Goal: Task Accomplishment & Management: Manage account settings

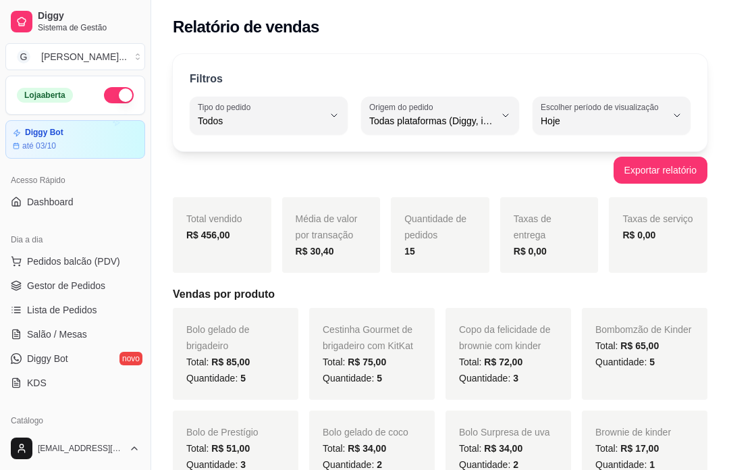
select select "ALL"
select select "0"
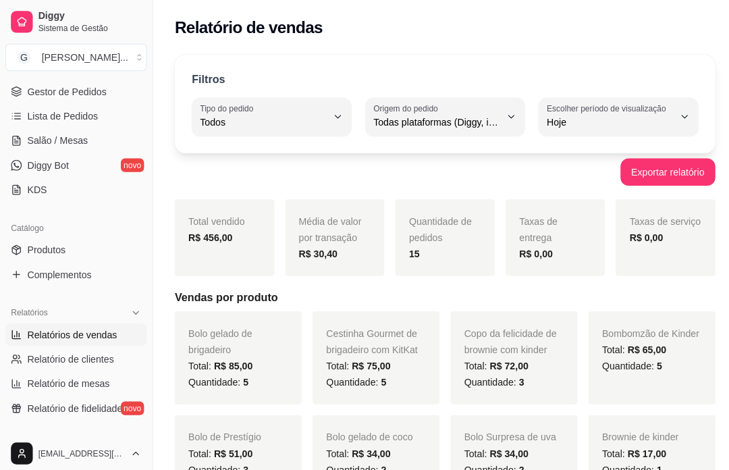
click at [113, 92] on link "Gestor de Pedidos" at bounding box center [75, 91] width 140 height 22
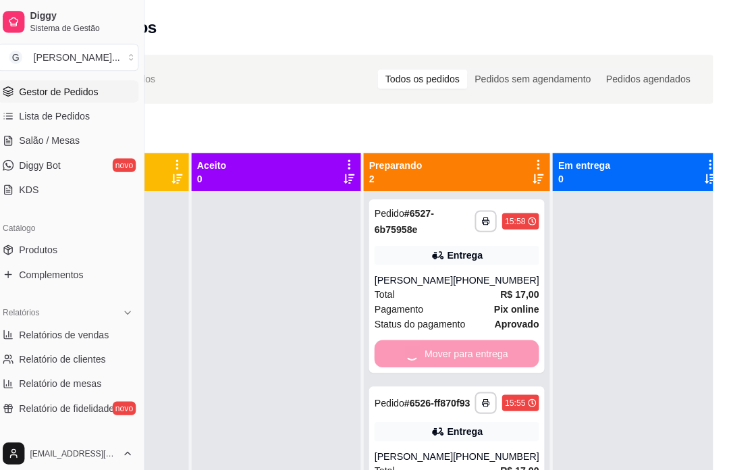
scroll to position [0, 144]
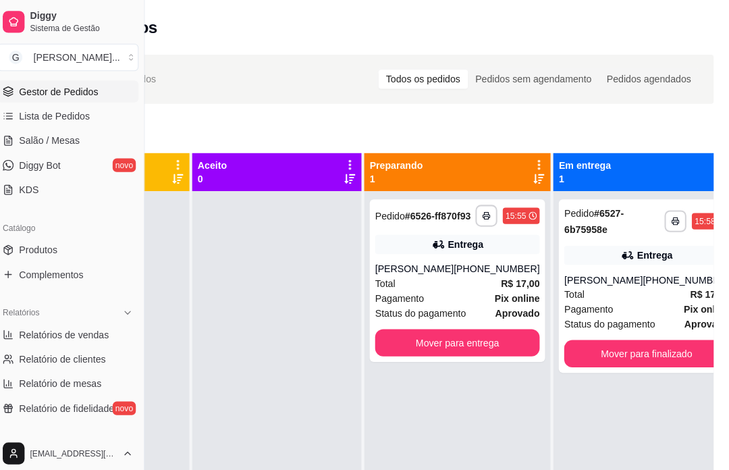
click at [472, 351] on div "Mover para entrega" at bounding box center [460, 338] width 163 height 27
click at [631, 433] on div "**********" at bounding box center [647, 424] width 184 height 470
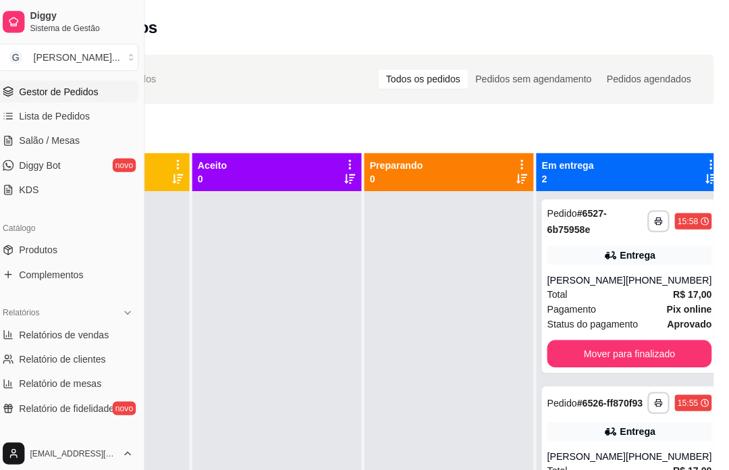
click at [651, 348] on div "Mover para finalizado" at bounding box center [630, 349] width 163 height 27
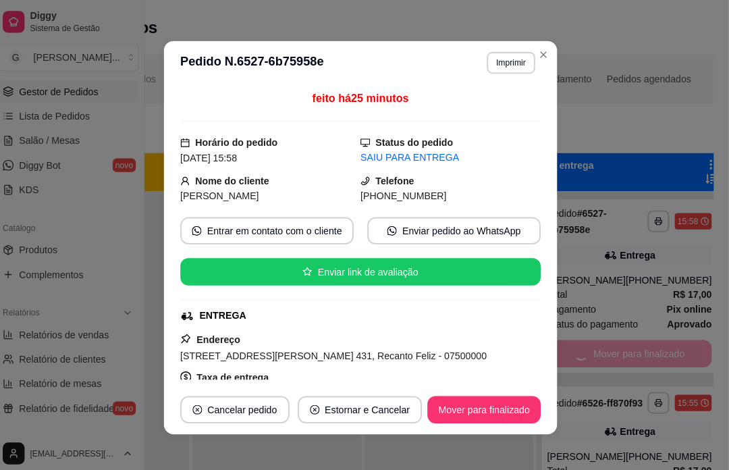
click at [719, 285] on div "**********" at bounding box center [371, 341] width 729 height 591
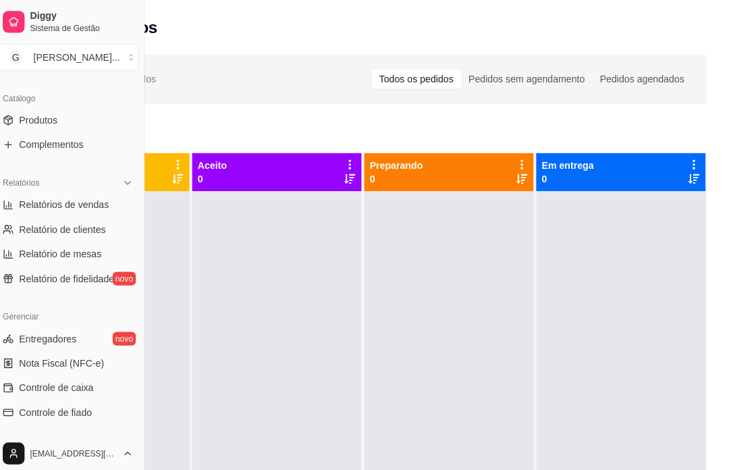
scroll to position [330, 0]
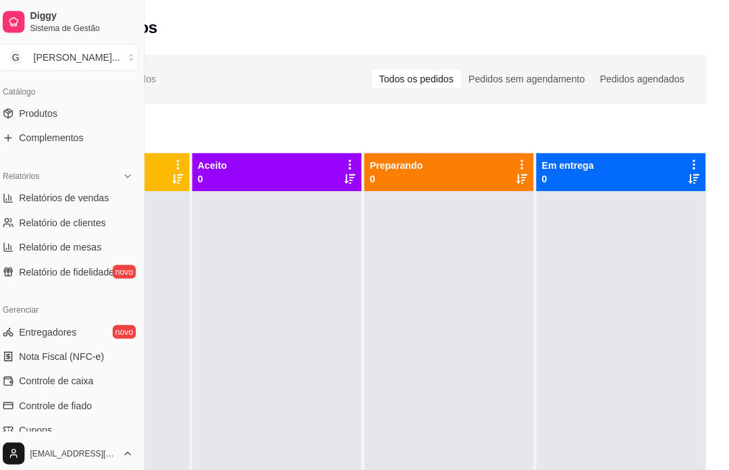
click at [107, 198] on span "Relatórios de vendas" at bounding box center [71, 195] width 89 height 13
select select "ALL"
select select "0"
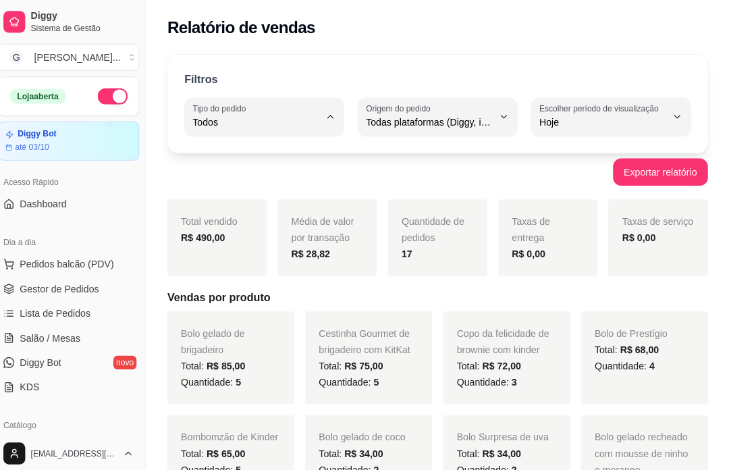
type input "DELIVERY"
select select "DELIVERY"
click at [257, 180] on span "Entrega" at bounding box center [262, 175] width 118 height 13
type input "ALL"
select select "ALL"
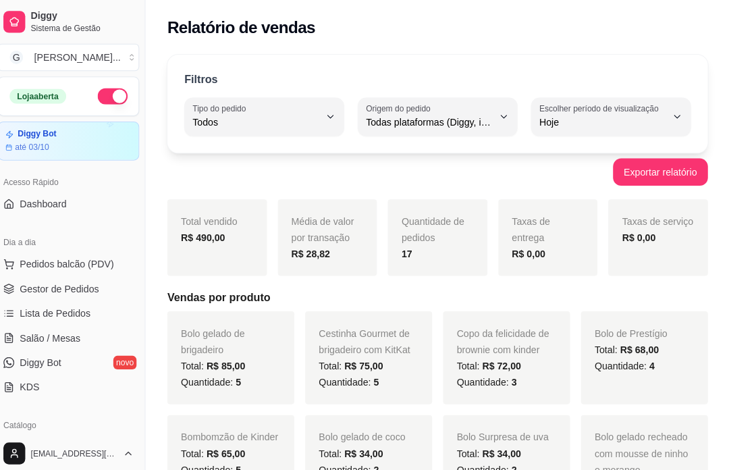
click at [59, 284] on span "Gestor de Pedidos" at bounding box center [66, 285] width 78 height 13
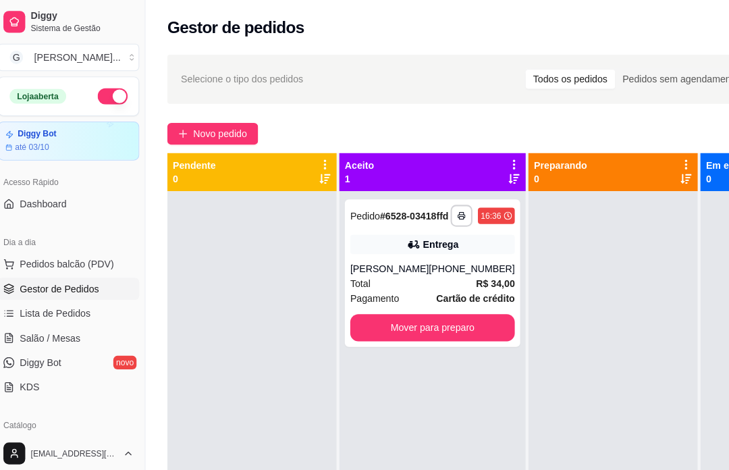
click at [479, 337] on div "Mover para preparo" at bounding box center [435, 323] width 163 height 27
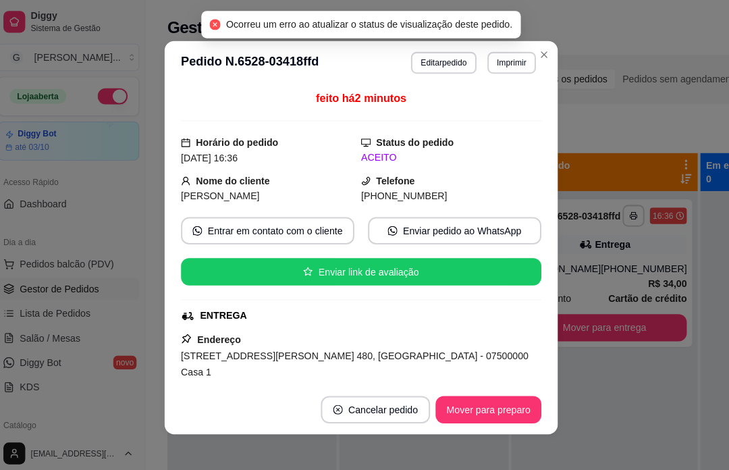
click at [655, 425] on div "**********" at bounding box center [605, 424] width 184 height 470
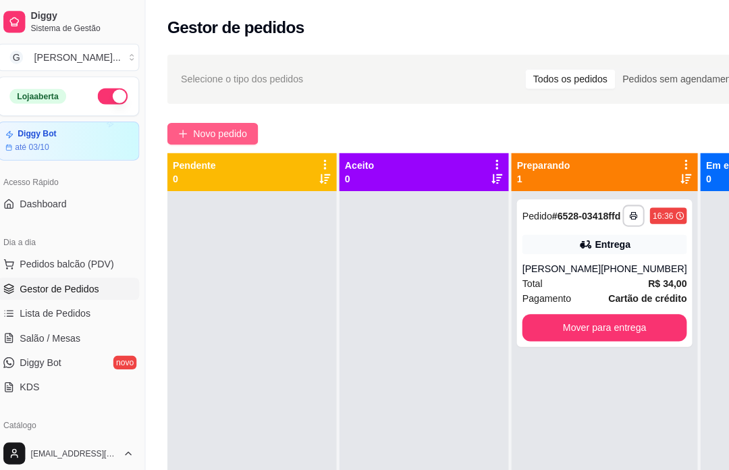
click at [236, 126] on span "Novo pedido" at bounding box center [224, 132] width 53 height 15
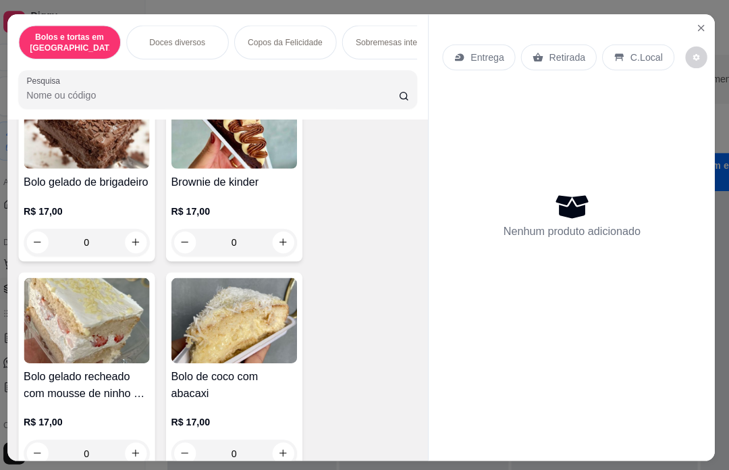
scroll to position [537, 0]
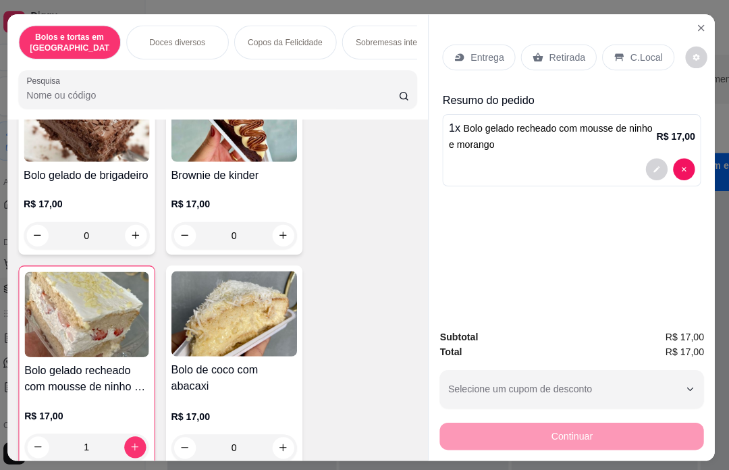
type input "1"
click at [495, 50] on p "Entrega" at bounding box center [488, 56] width 33 height 13
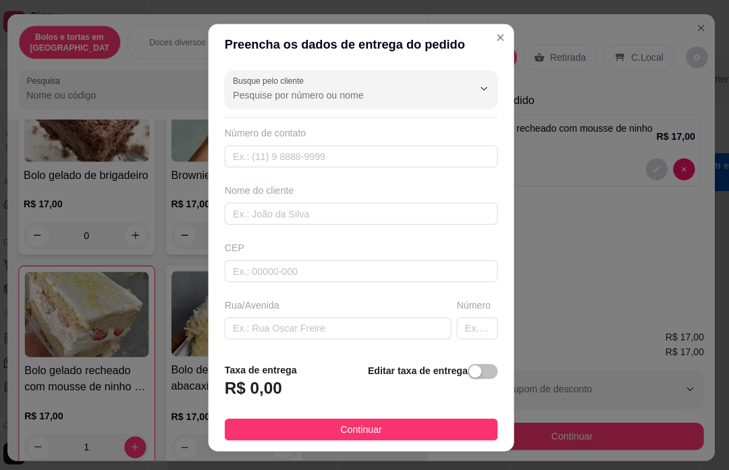
click at [386, 83] on div at bounding box center [365, 88] width 254 height 27
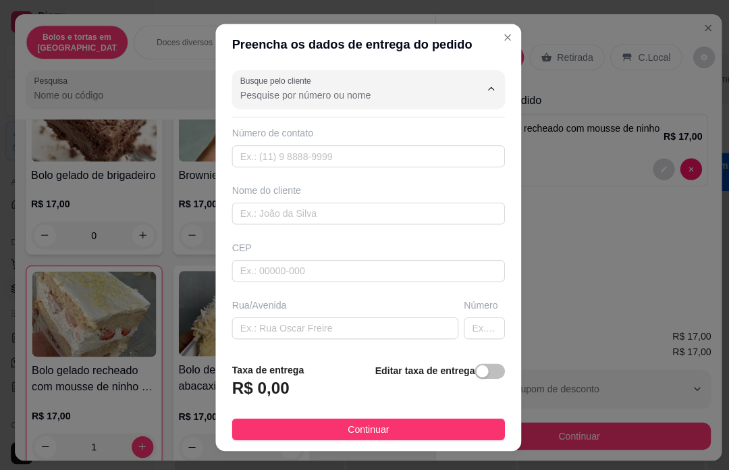
scroll to position [23, 0]
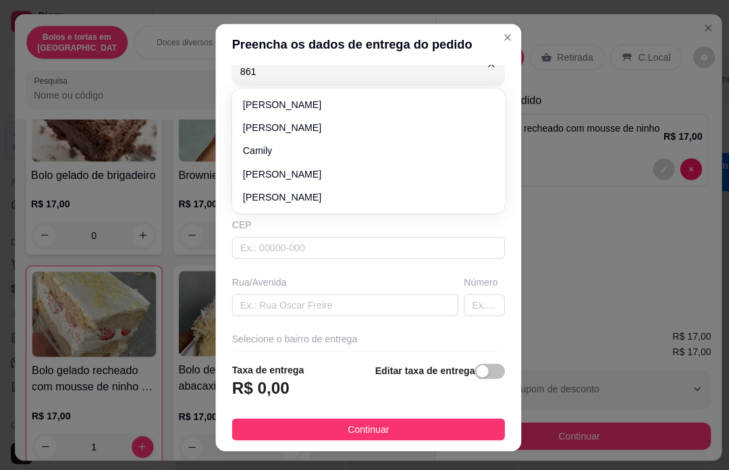
type input "8617"
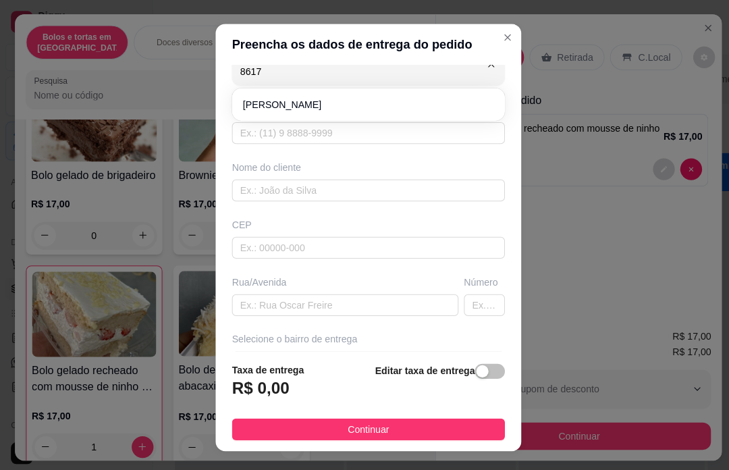
type input "11932738617"
type input "[PERSON_NAME]"
type input "07500000"
type input "[GEOGRAPHIC_DATA]"
type input "22a"
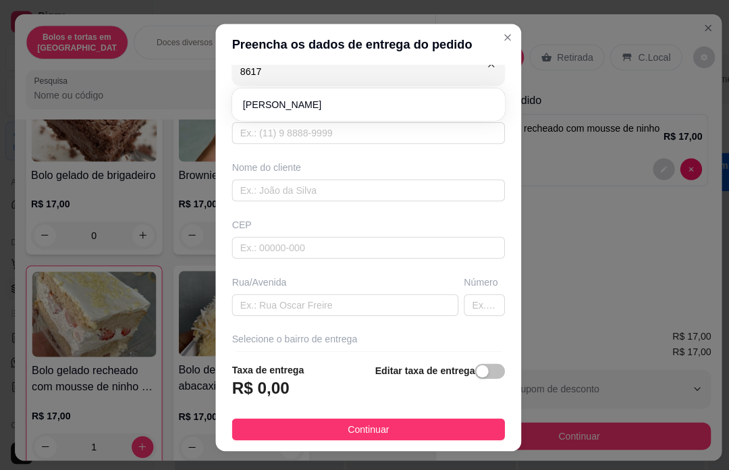
type input "Santa Isabel"
type input "Borracharia ao lado do portal"
type input "[PERSON_NAME]"
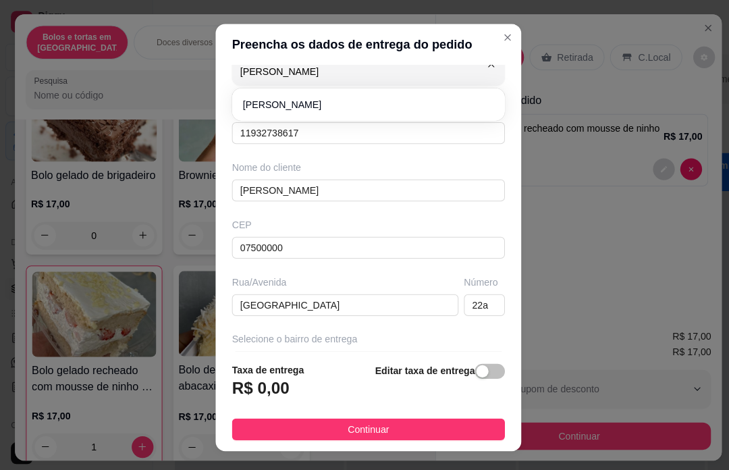
click at [319, 106] on div "Número de contato" at bounding box center [364, 108] width 270 height 13
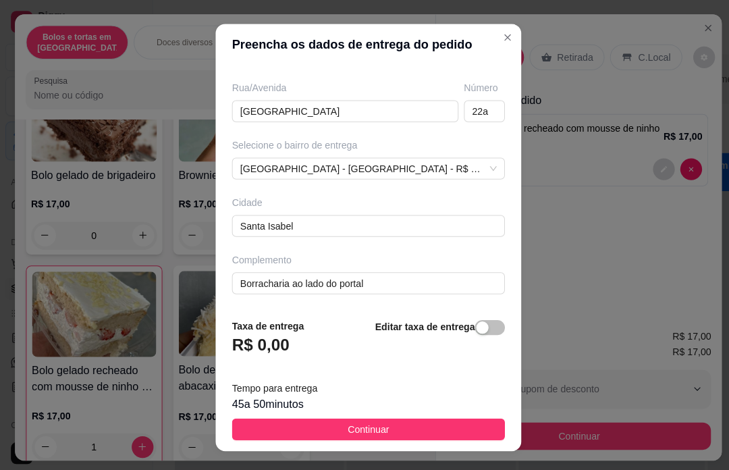
scroll to position [214, 4]
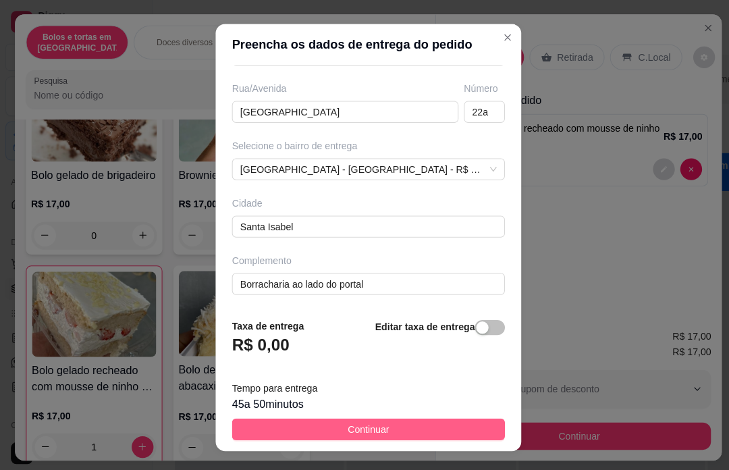
click at [395, 419] on button "Continuar" at bounding box center [364, 425] width 270 height 22
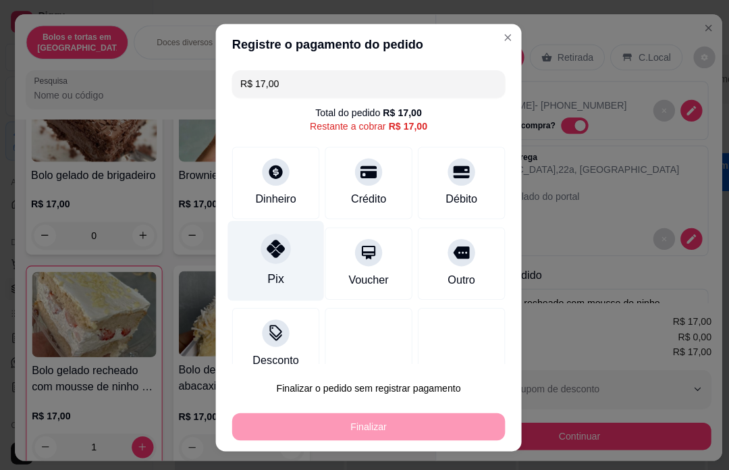
click at [275, 245] on icon at bounding box center [273, 246] width 18 height 18
type input "R$ 0,00"
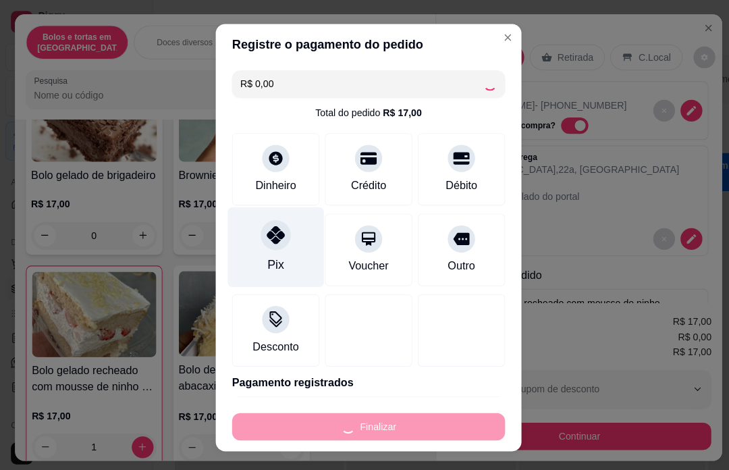
type input "0"
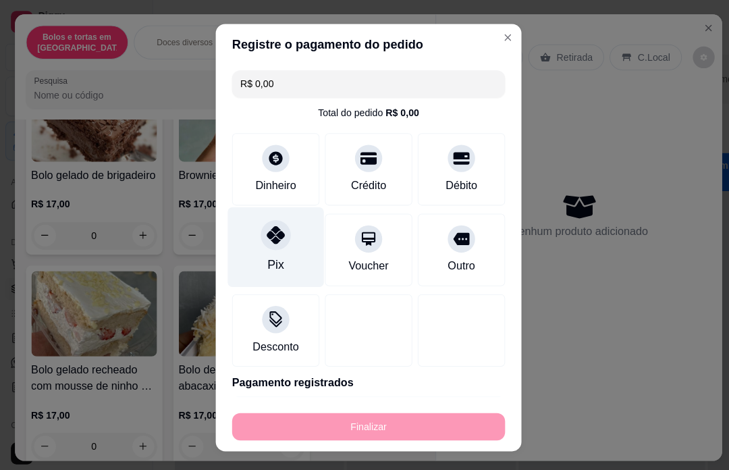
type input "-R$ 17,00"
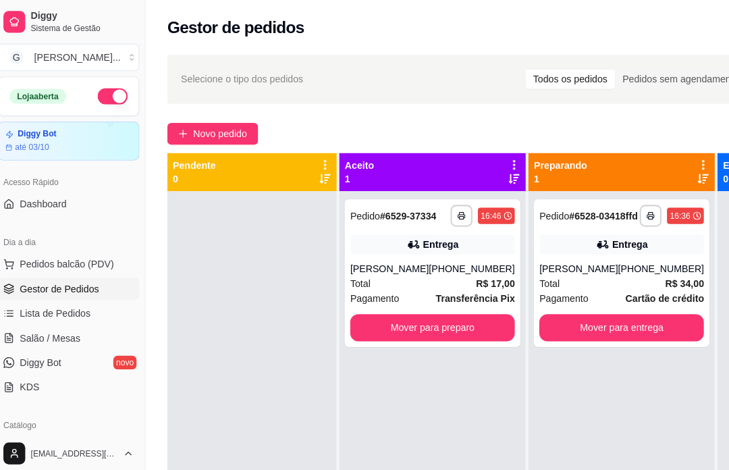
click at [464, 337] on div "Mover para preparo" at bounding box center [435, 323] width 163 height 27
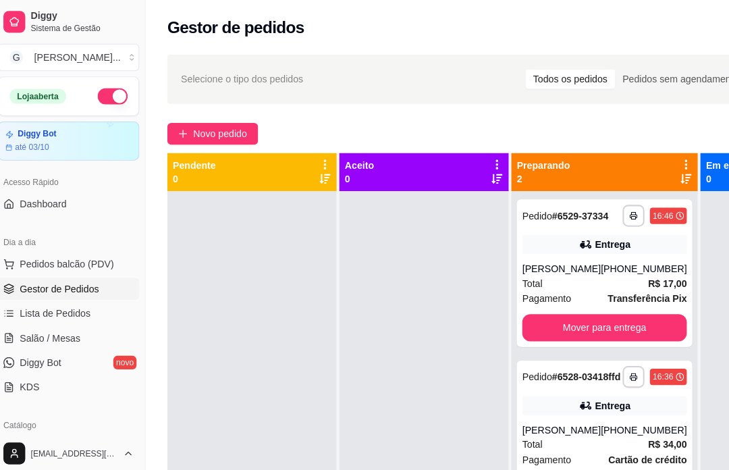
click at [580, 408] on icon at bounding box center [586, 400] width 13 height 13
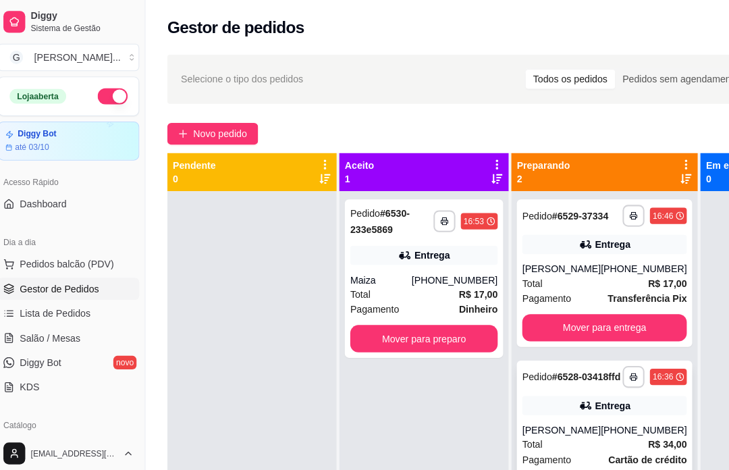
click at [586, 332] on div "Mover para entrega" at bounding box center [605, 323] width 163 height 27
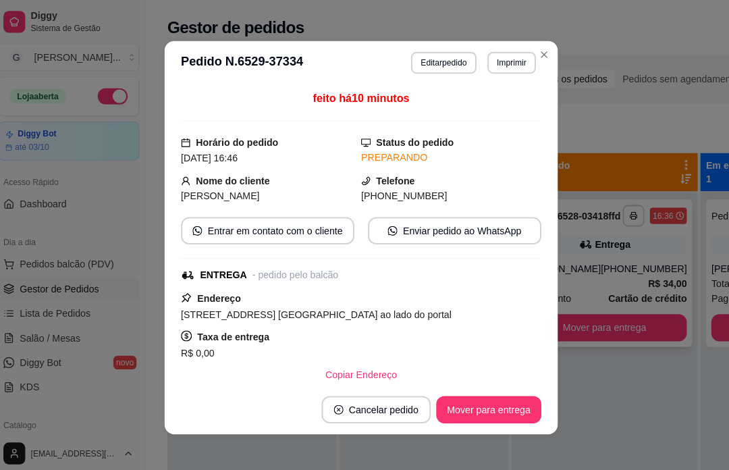
click at [643, 87] on div "Pedidos sem agendamento" at bounding box center [681, 78] width 130 height 19
click at [616, 69] on input "Pedidos sem agendamento" at bounding box center [616, 69] width 0 height 0
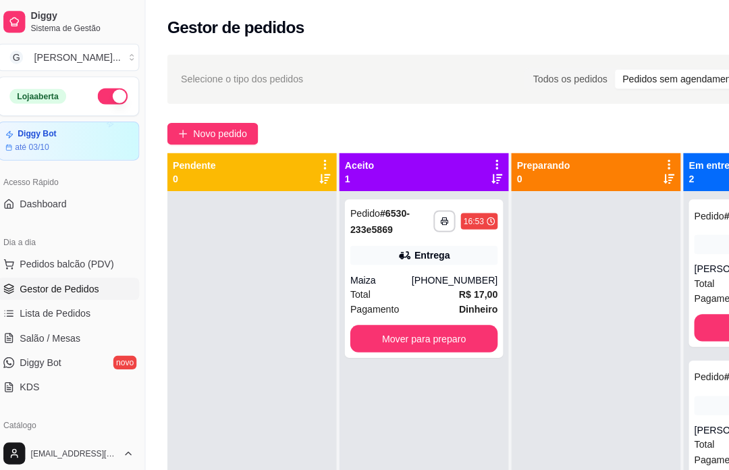
click at [451, 332] on div "Mover para preparo" at bounding box center [427, 334] width 146 height 27
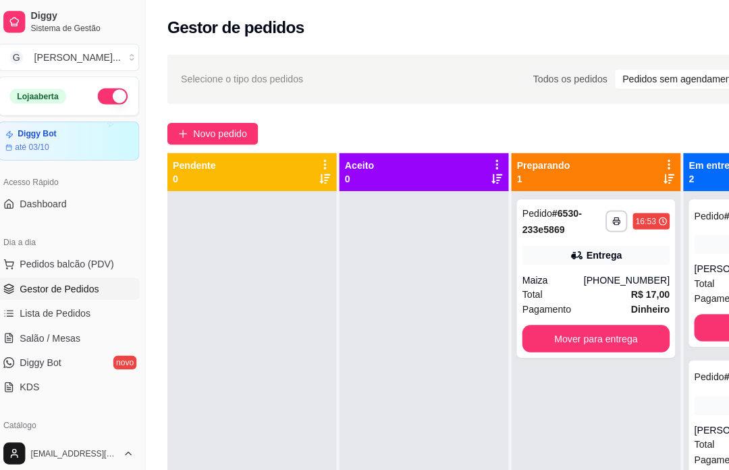
click at [666, 72] on div "Pedidos sem agendamento" at bounding box center [681, 78] width 130 height 19
click at [616, 69] on input "Pedidos sem agendamento" at bounding box center [616, 69] width 0 height 0
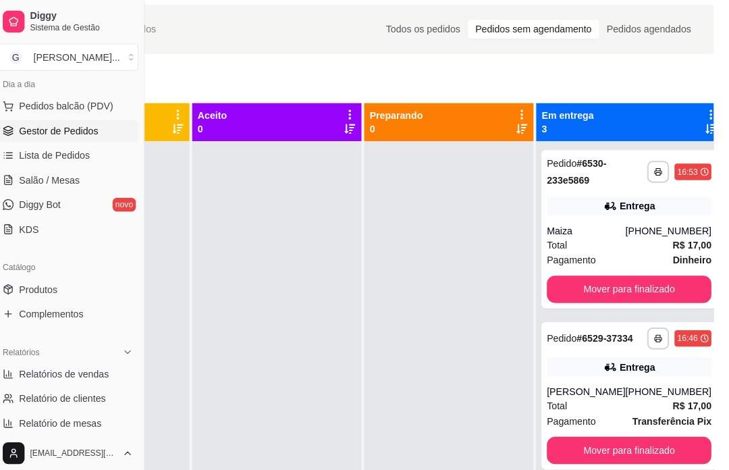
scroll to position [159, 0]
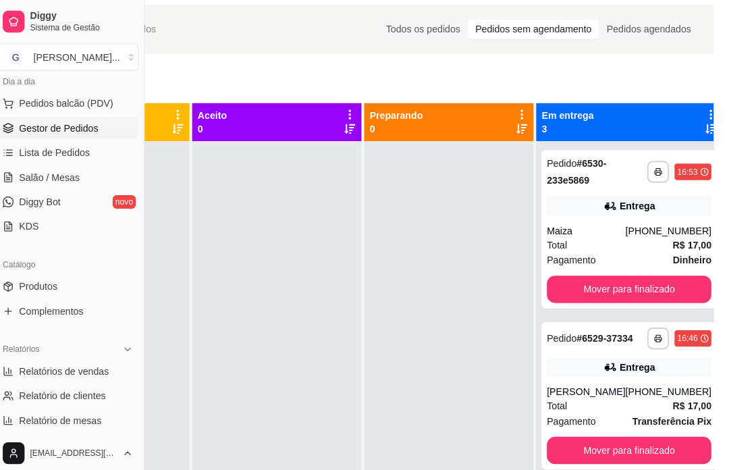
click at [67, 376] on link "Relatórios de vendas" at bounding box center [75, 367] width 140 height 22
select select "ALL"
select select "0"
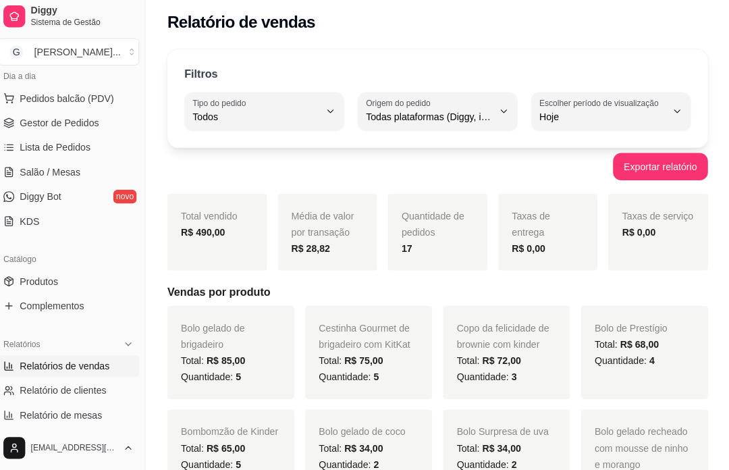
click at [80, 126] on span "Gestor de Pedidos" at bounding box center [66, 126] width 78 height 13
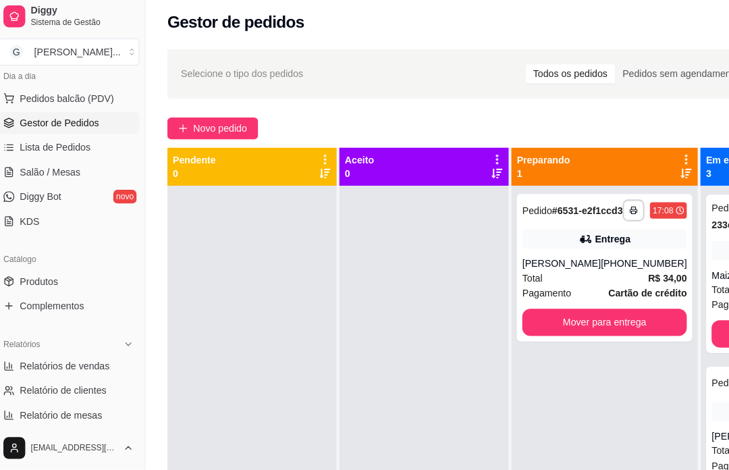
scroll to position [0, 144]
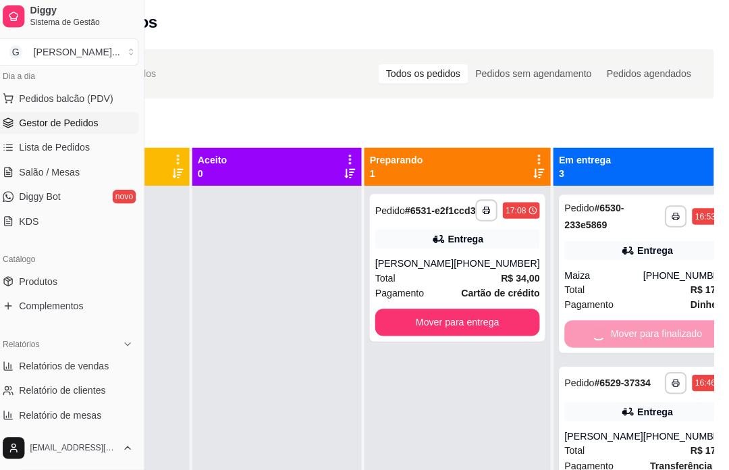
click at [623, 325] on div "Mover para finalizado" at bounding box center [647, 334] width 163 height 27
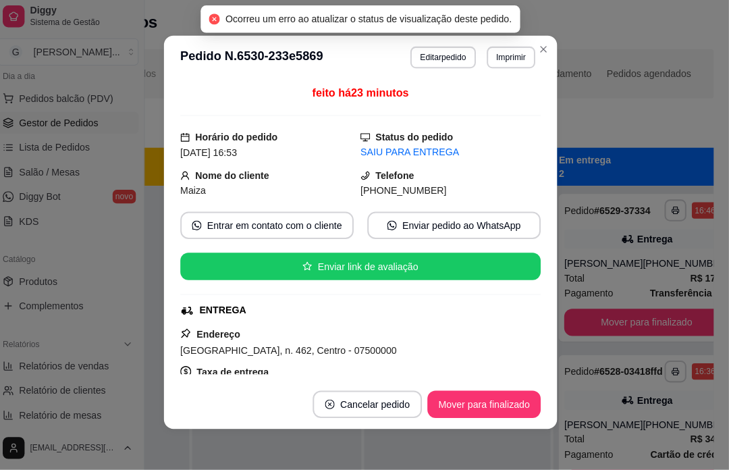
click at [629, 337] on button "Mover para finalizado" at bounding box center [647, 323] width 163 height 27
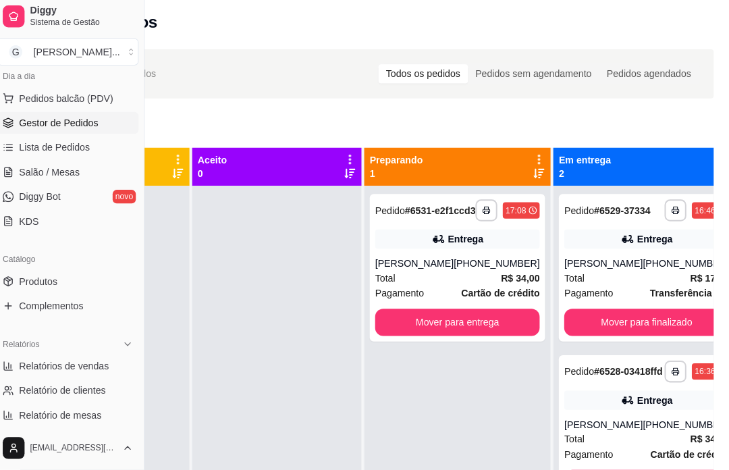
click at [628, 337] on div "Mover para finalizado" at bounding box center [647, 323] width 163 height 27
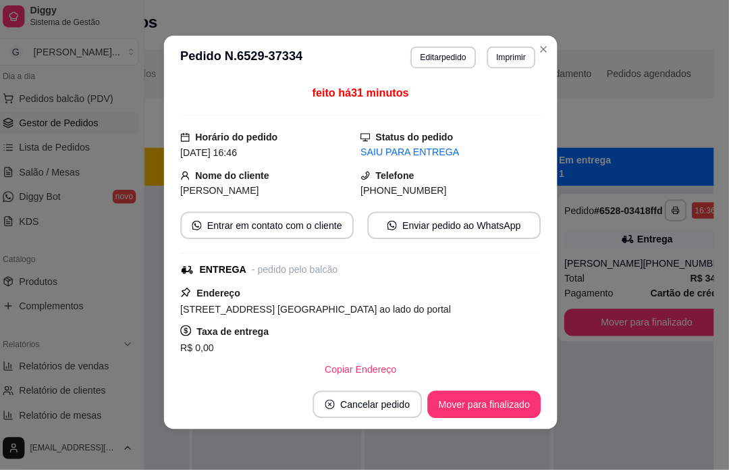
click at [669, 398] on div "**********" at bounding box center [647, 424] width 184 height 470
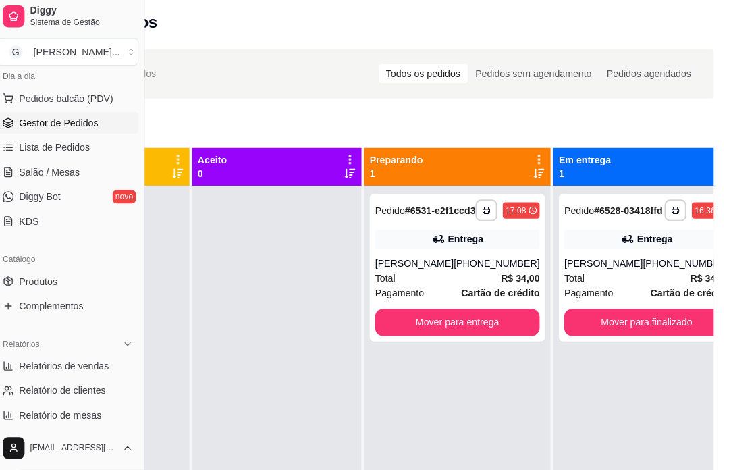
click at [640, 335] on div "Mover para finalizado" at bounding box center [647, 323] width 163 height 27
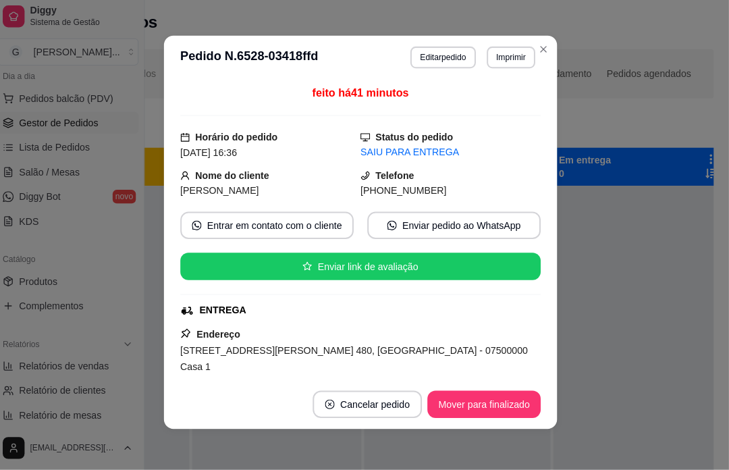
click at [642, 431] on div at bounding box center [638, 424] width 167 height 470
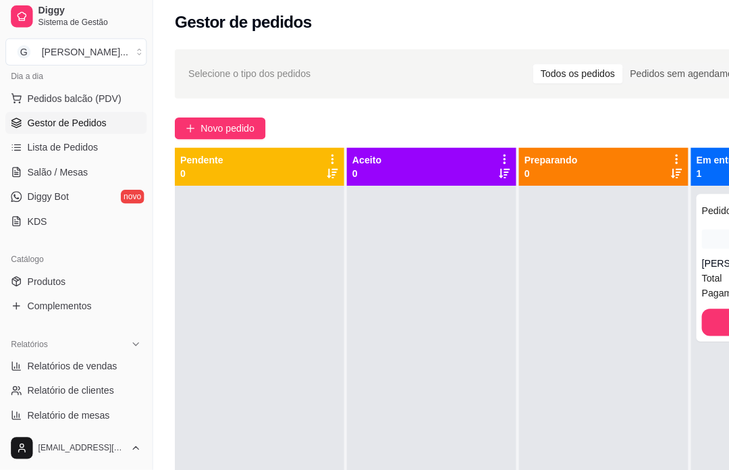
scroll to position [0, 0]
click at [244, 128] on span "Novo pedido" at bounding box center [224, 132] width 53 height 15
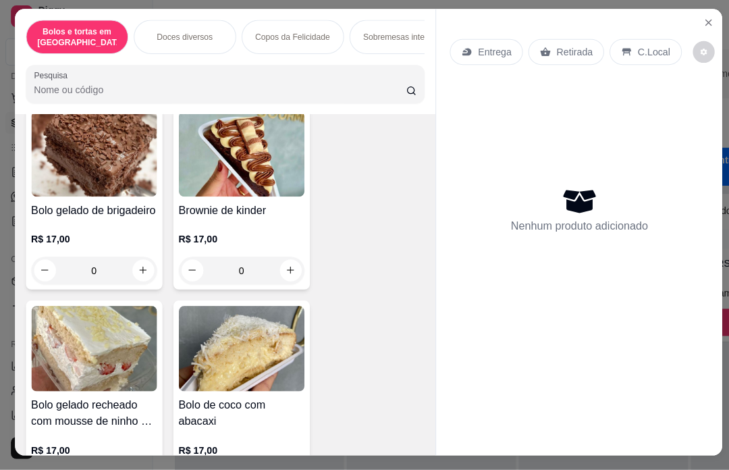
scroll to position [570, 0]
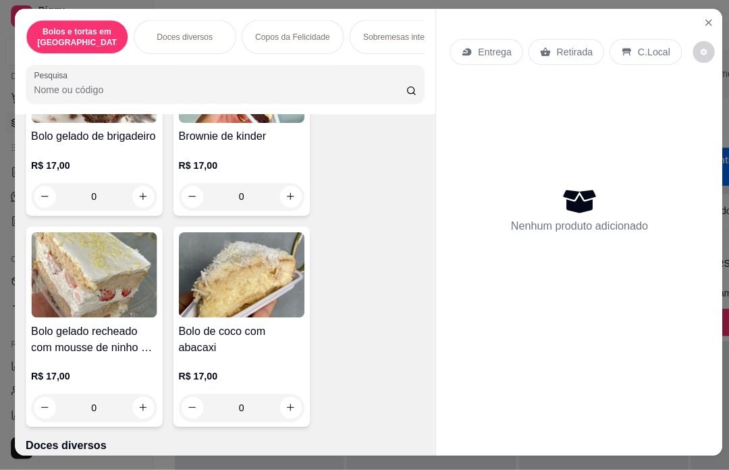
type input "1"
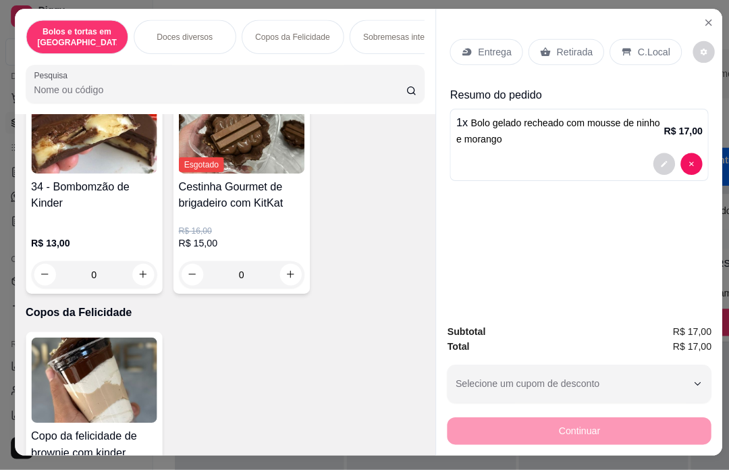
scroll to position [979, 0]
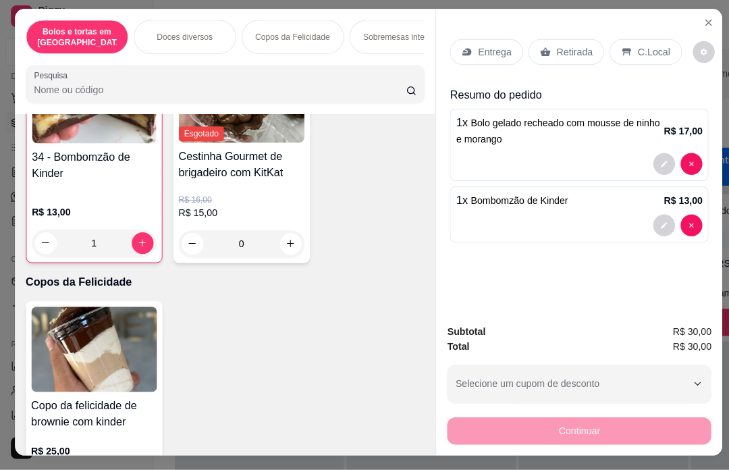
type input "1"
click at [562, 50] on p "Retirada" at bounding box center [568, 56] width 36 height 13
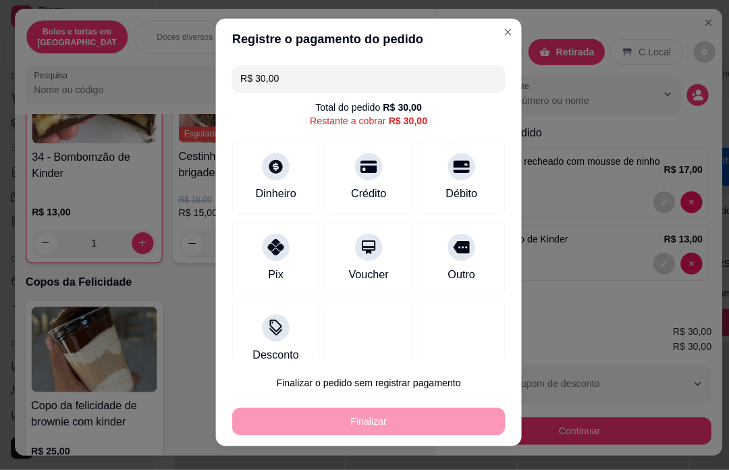
click at [458, 180] on div "Débito" at bounding box center [456, 181] width 86 height 72
type input "R$ 0,00"
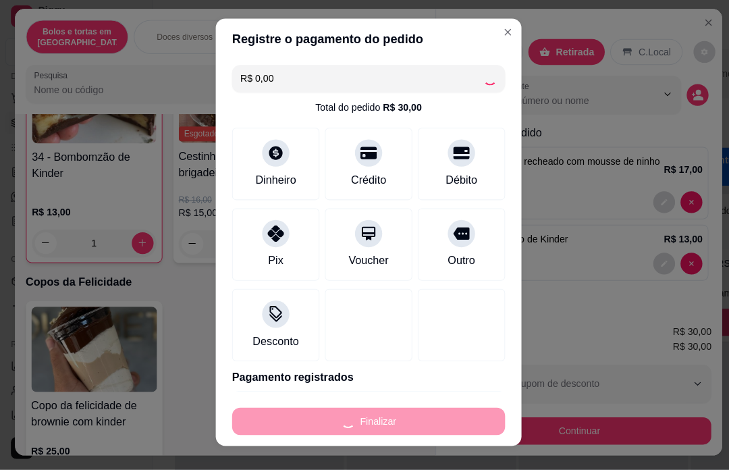
type input "0"
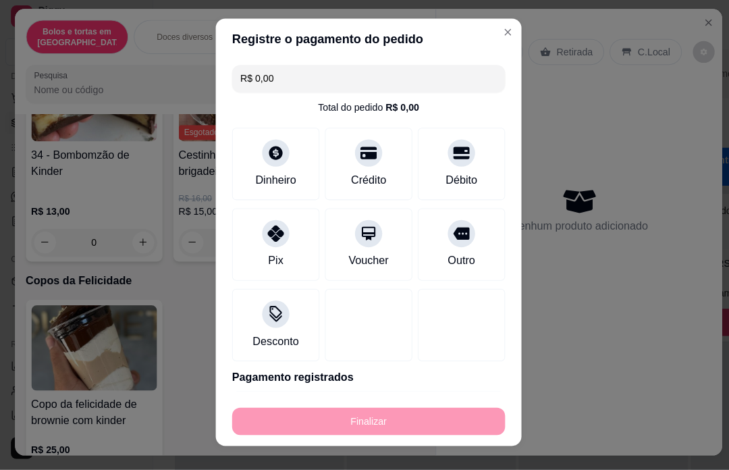
type input "-R$ 30,00"
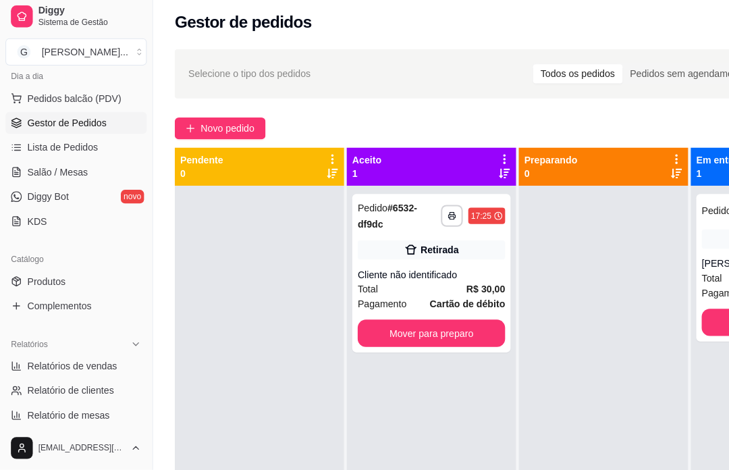
click at [416, 292] on div "Total R$ 30,00" at bounding box center [427, 290] width 146 height 15
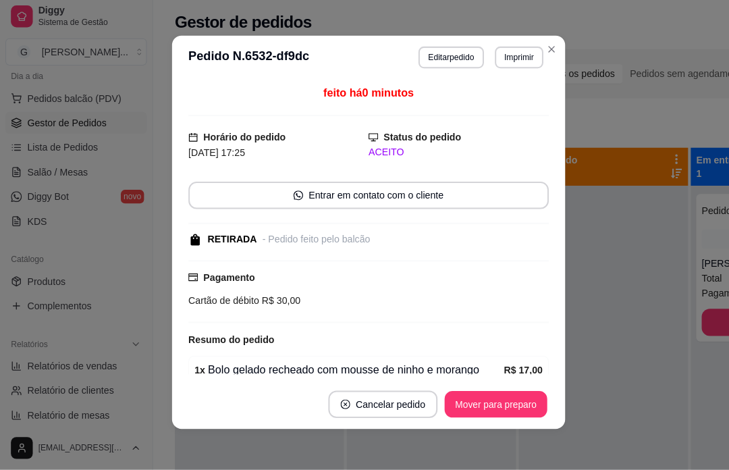
click at [499, 395] on div "Mover para preparo" at bounding box center [490, 404] width 105 height 27
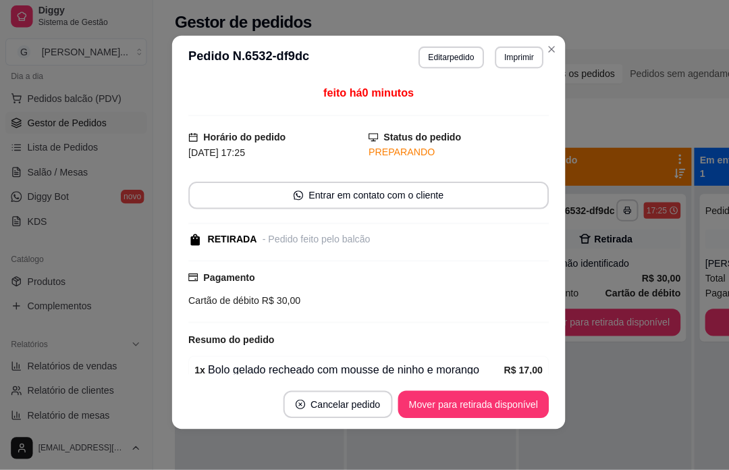
click at [495, 404] on div "Mover para retirada disponível" at bounding box center [467, 404] width 149 height 27
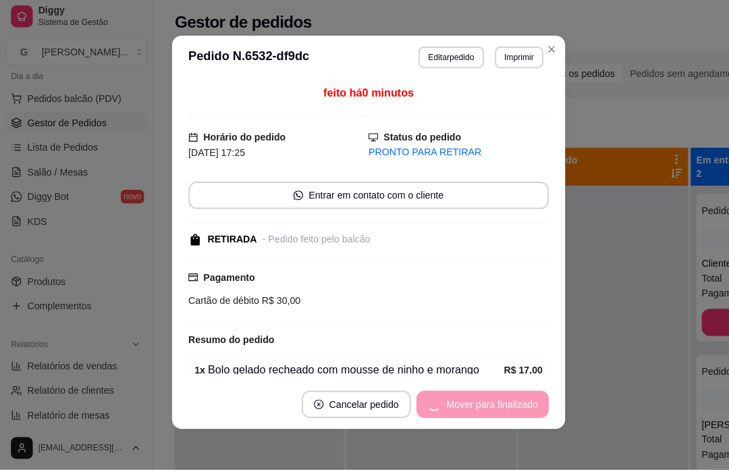
click at [570, 458] on div at bounding box center [596, 424] width 167 height 470
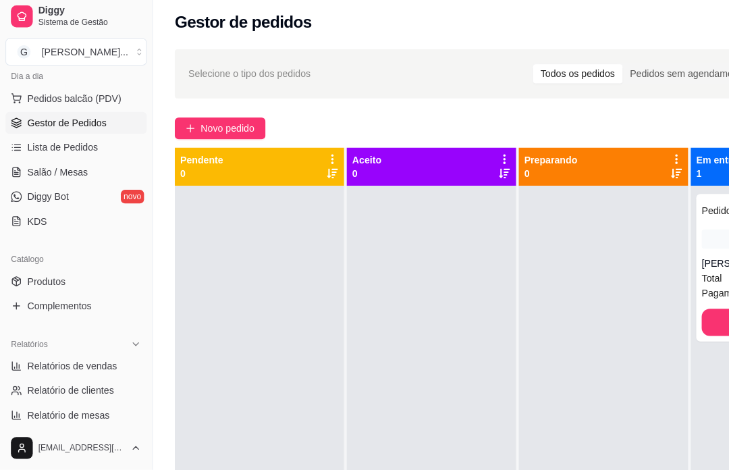
click at [88, 362] on span "Relatórios de vendas" at bounding box center [71, 366] width 89 height 13
select select "ALL"
select select "0"
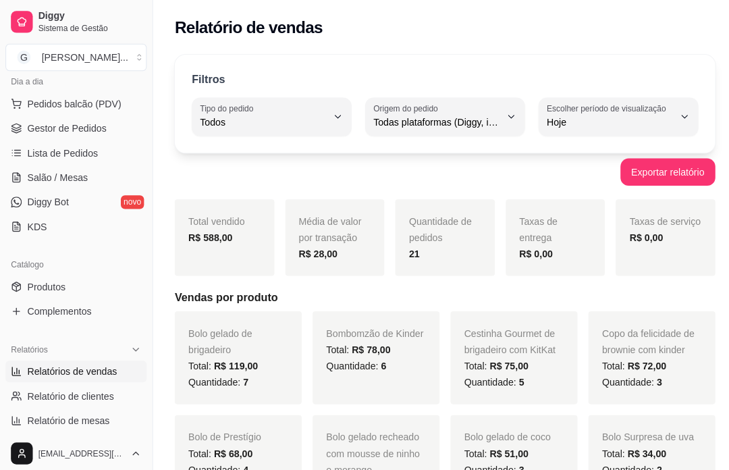
click at [90, 122] on span "Gestor de Pedidos" at bounding box center [66, 126] width 78 height 13
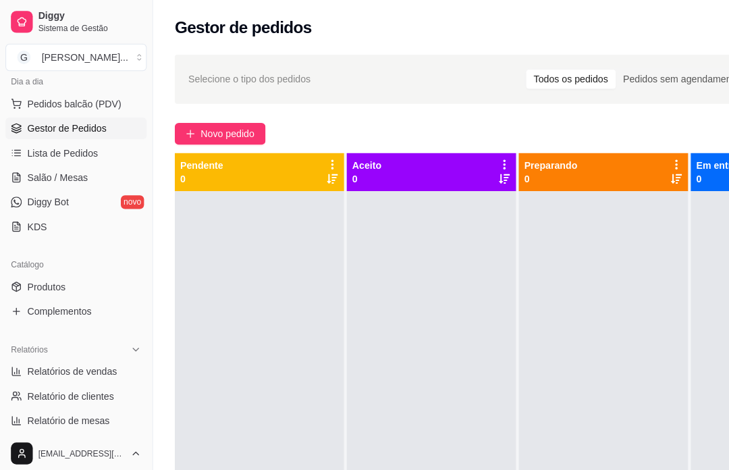
click at [67, 366] on span "Relatórios de vendas" at bounding box center [71, 366] width 89 height 13
select select "ALL"
select select "0"
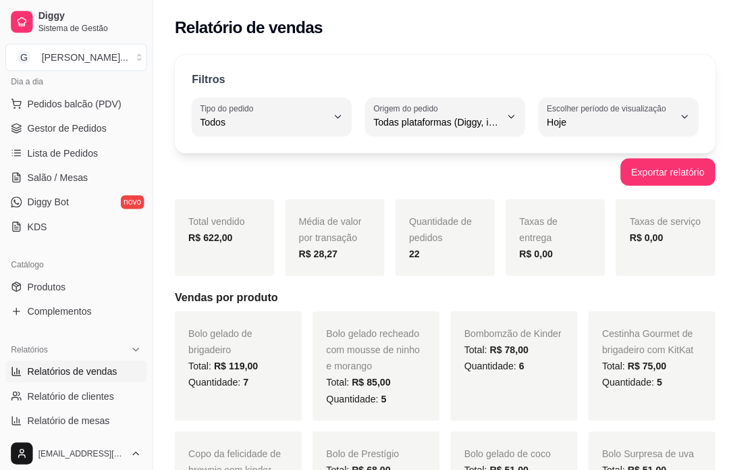
click at [70, 123] on span "Gestor de Pedidos" at bounding box center [66, 126] width 78 height 13
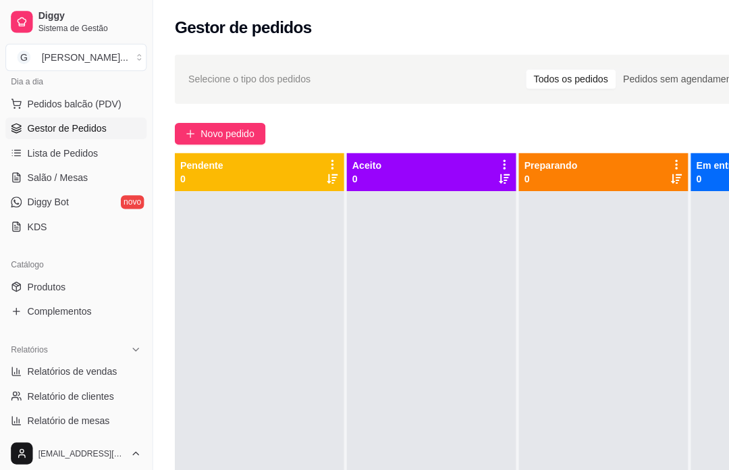
click at [196, 130] on button "Novo pedido" at bounding box center [218, 132] width 90 height 22
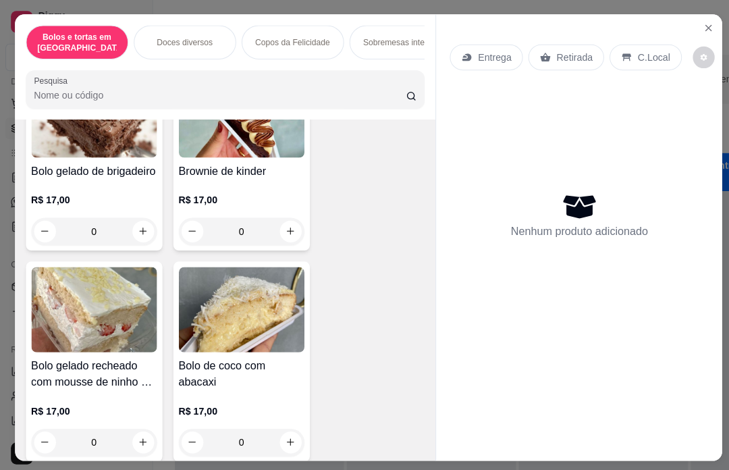
scroll to position [560, 0]
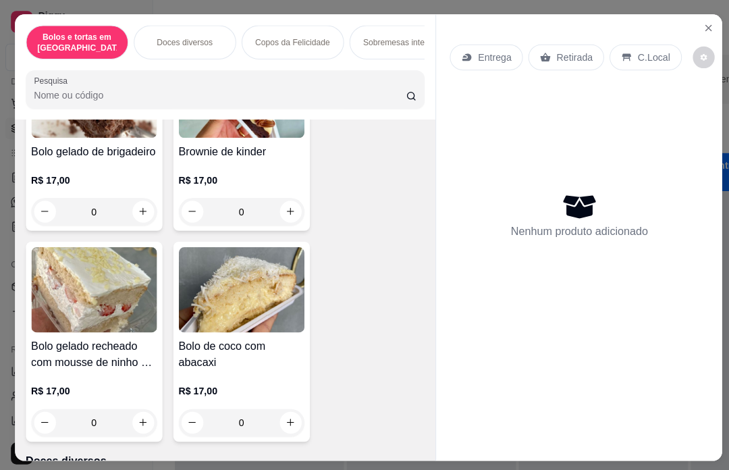
type input "1"
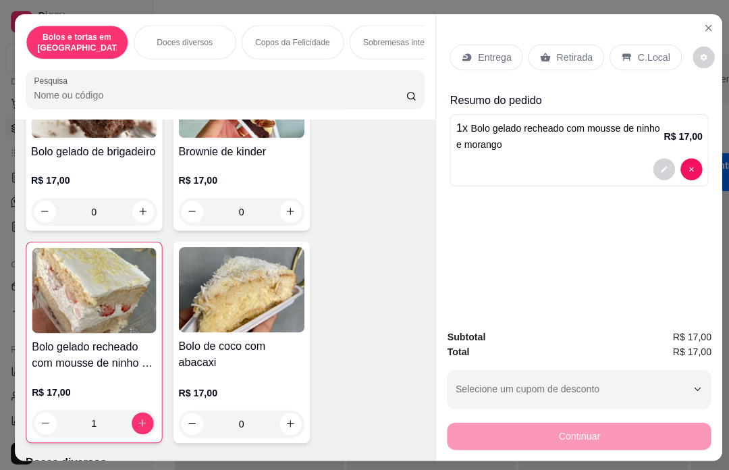
click at [559, 50] on p "Retirada" at bounding box center [568, 56] width 36 height 13
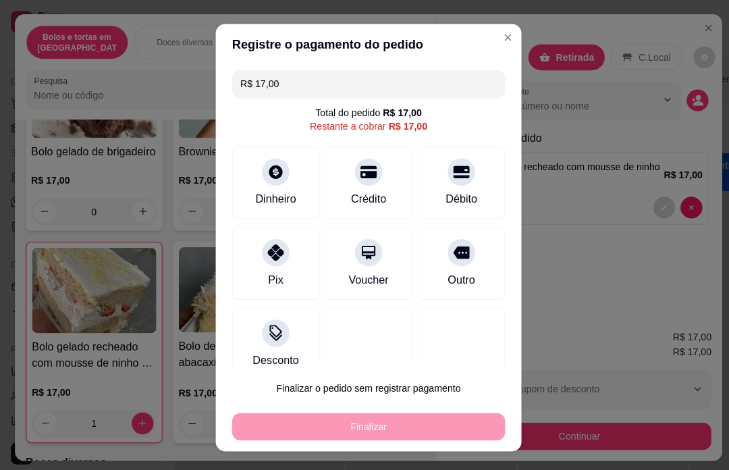
click at [454, 170] on icon at bounding box center [456, 170] width 16 height 12
type input "R$ 0,00"
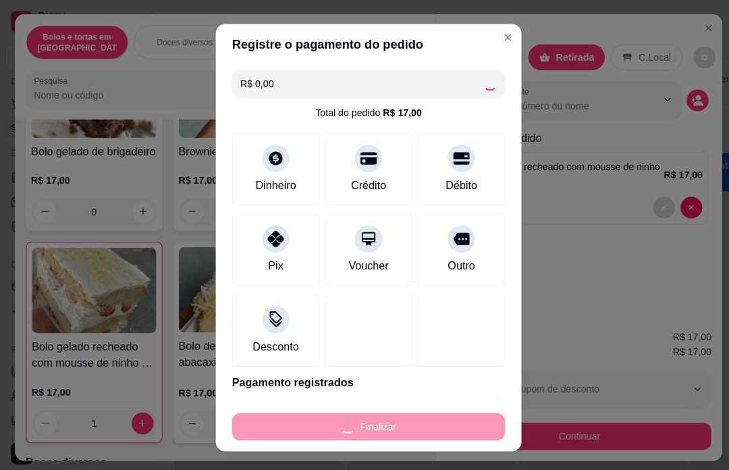
type input "0"
type input "-R$ 17,00"
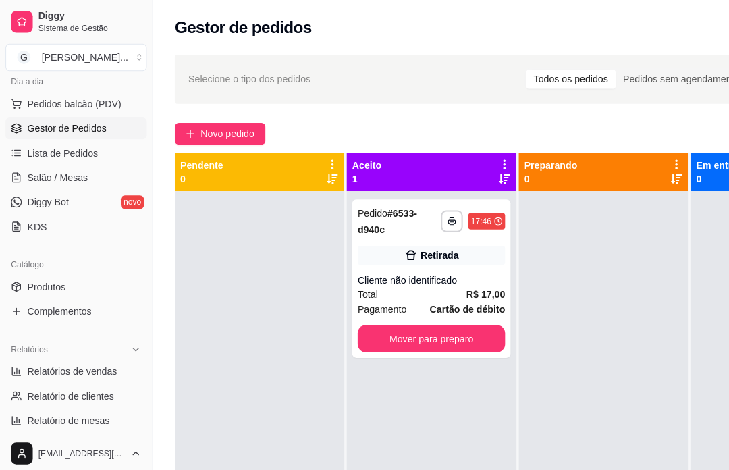
click at [406, 268] on div "**********" at bounding box center [426, 275] width 157 height 157
click at [471, 408] on div "Mover para preparo" at bounding box center [490, 404] width 105 height 27
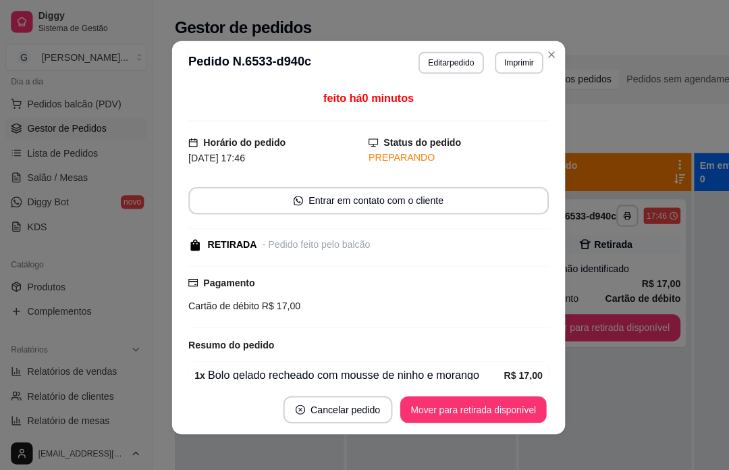
click at [470, 405] on div "Mover para retirada disponível" at bounding box center [467, 404] width 149 height 27
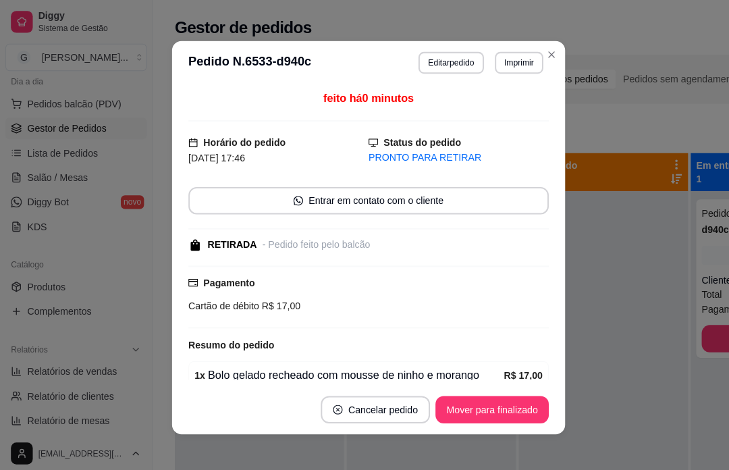
click at [477, 402] on div "Mover para finalizado" at bounding box center [487, 404] width 112 height 27
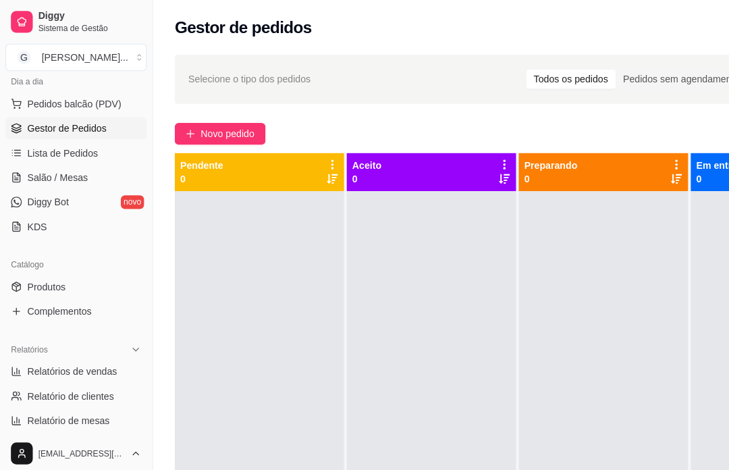
click at [92, 370] on span "Relatórios de vendas" at bounding box center [71, 366] width 89 height 13
select select "ALL"
select select "0"
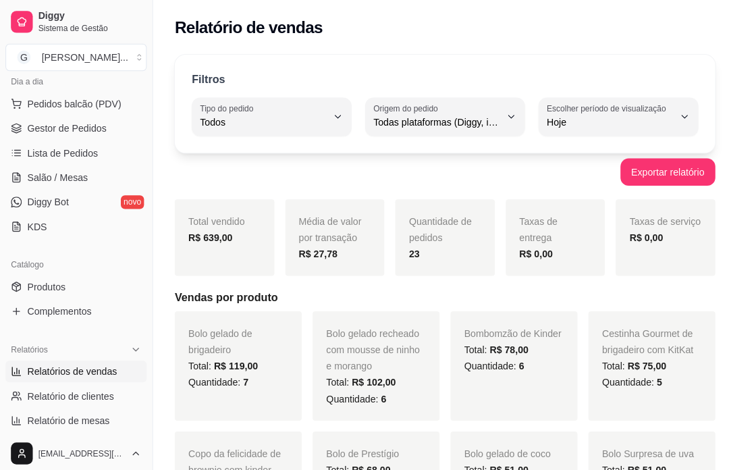
click at [76, 129] on span "Gestor de Pedidos" at bounding box center [66, 126] width 78 height 13
